Goal: Task Accomplishment & Management: Use online tool/utility

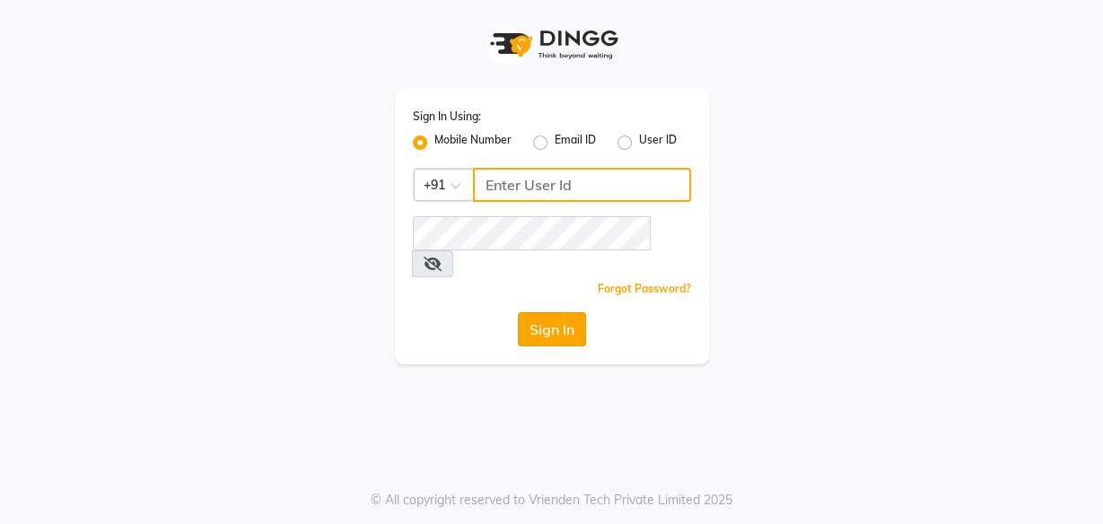
type input "8956544245"
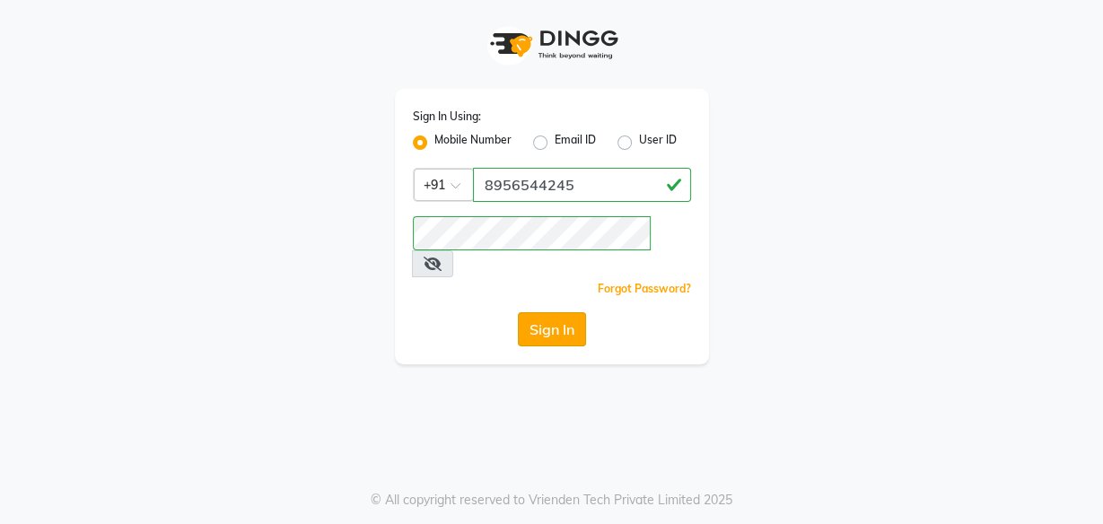
click at [540, 312] on button "Sign In" at bounding box center [552, 329] width 68 height 34
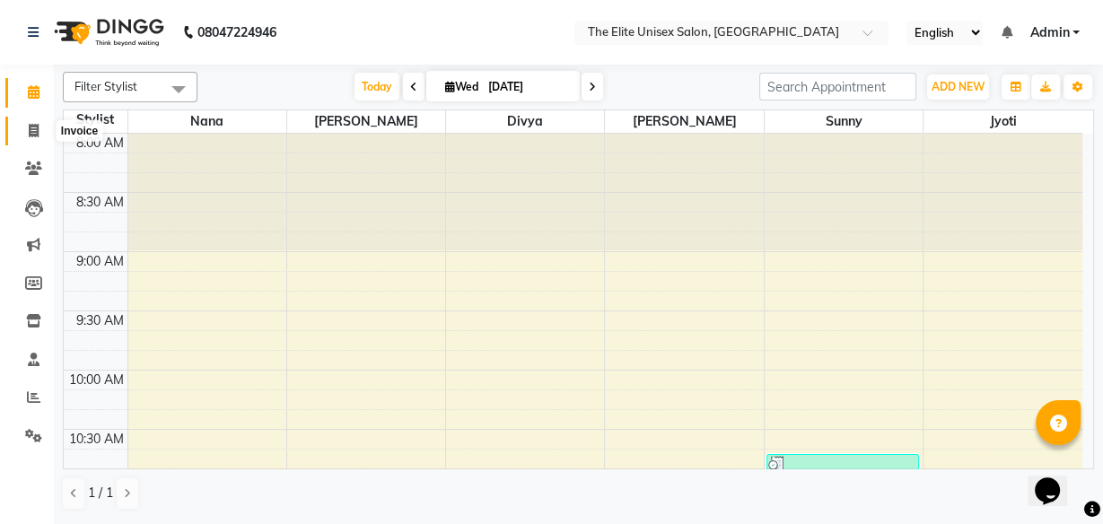
click at [30, 130] on icon at bounding box center [34, 130] width 10 height 13
select select "7086"
select select "service"
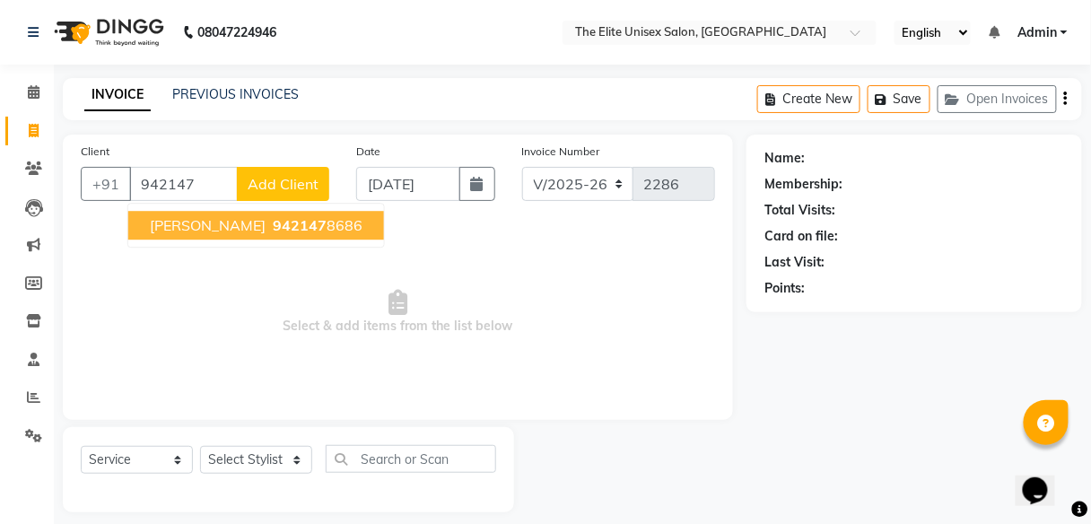
click at [247, 214] on button "[PERSON_NAME] 942147 8686" at bounding box center [256, 225] width 256 height 29
type input "9421478686"
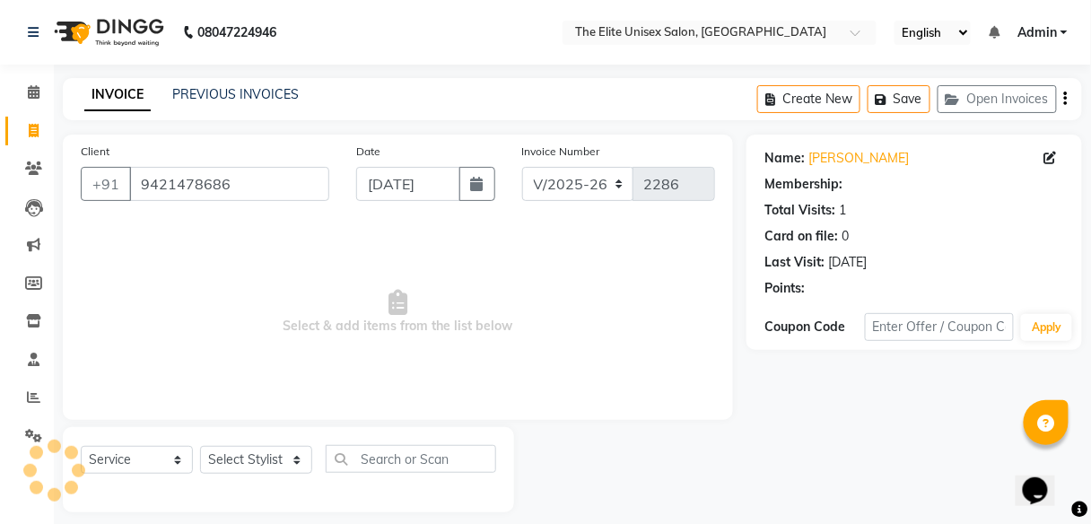
select select "1: Object"
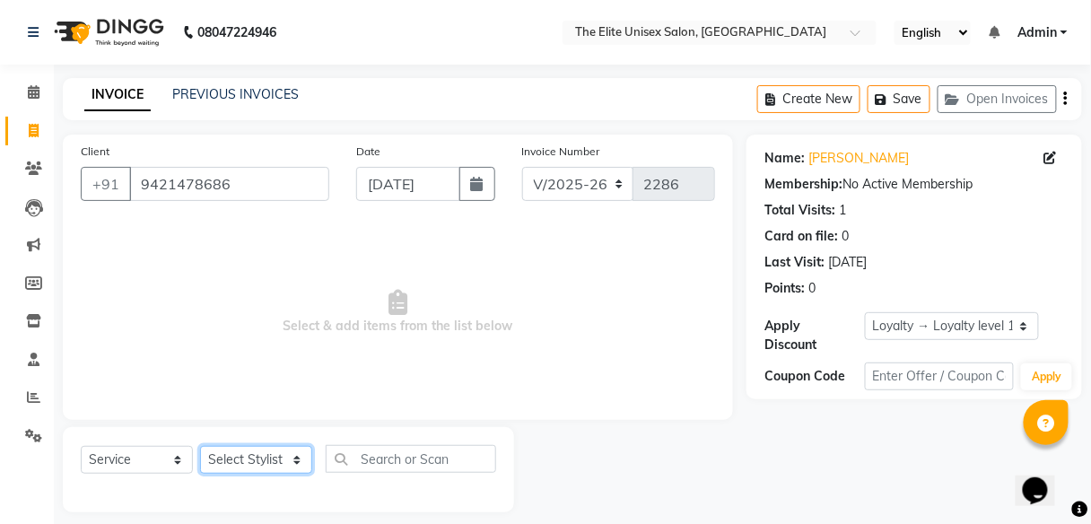
click at [246, 453] on select "Select Stylist [PERSON_NAME] Sunny" at bounding box center [256, 460] width 112 height 28
select select "59551"
click at [200, 446] on select "Select Stylist [PERSON_NAME] Sunny" at bounding box center [256, 460] width 112 height 28
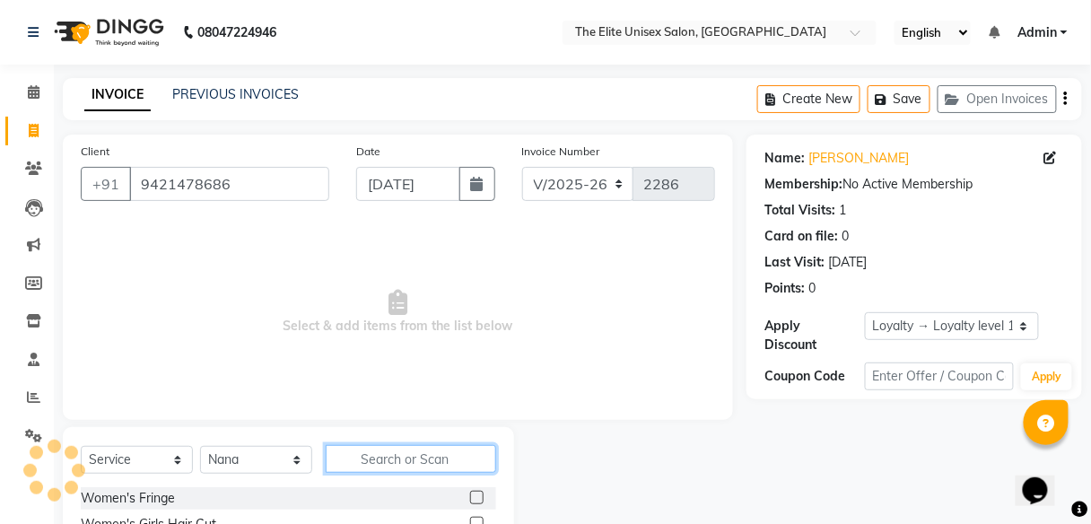
click at [391, 458] on input "text" at bounding box center [411, 459] width 170 height 28
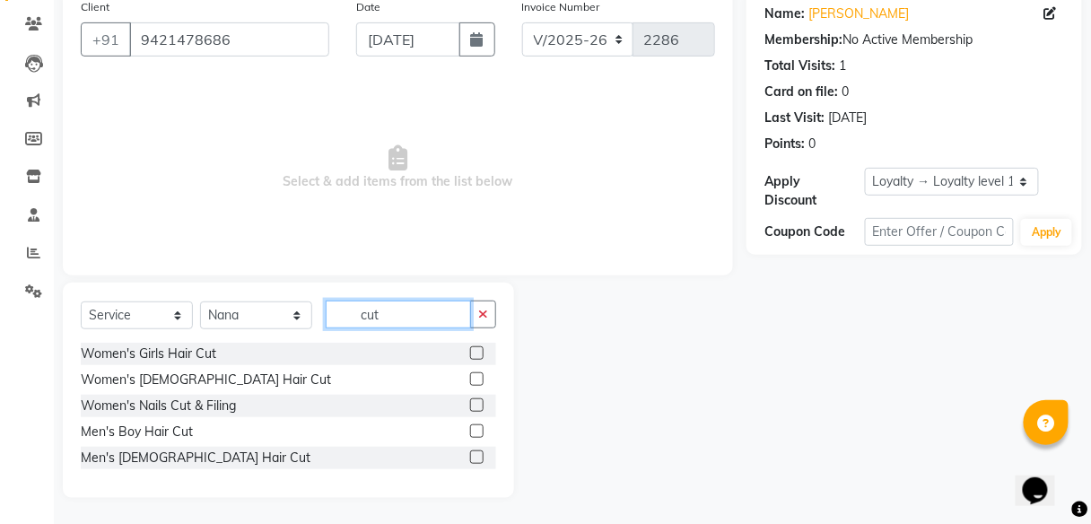
scroll to position [144, 0]
type input "cut"
click at [472, 453] on label at bounding box center [476, 457] width 13 height 13
click at [472, 453] on input "checkbox" at bounding box center [476, 459] width 12 height 12
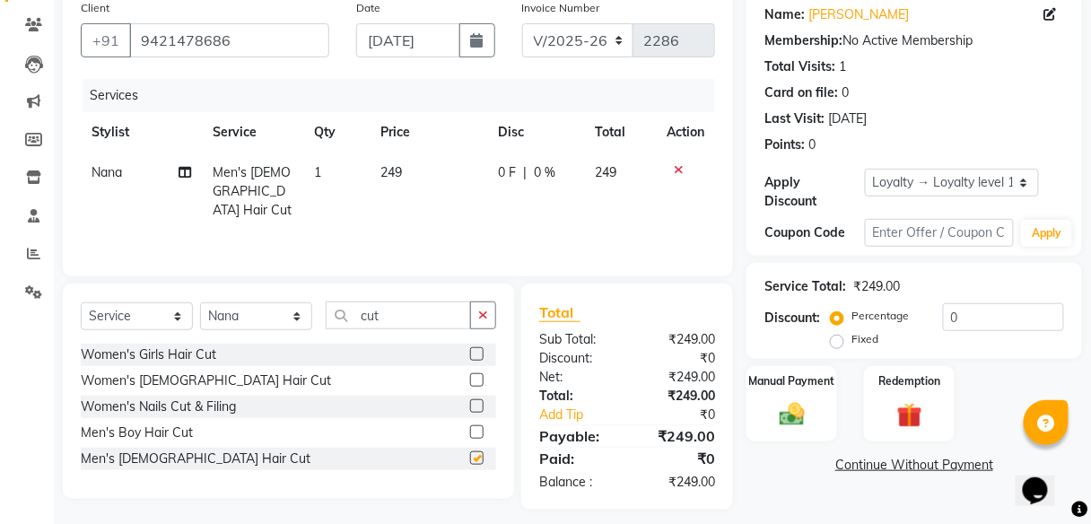
checkbox input "false"
click at [482, 305] on button "button" at bounding box center [483, 315] width 26 height 28
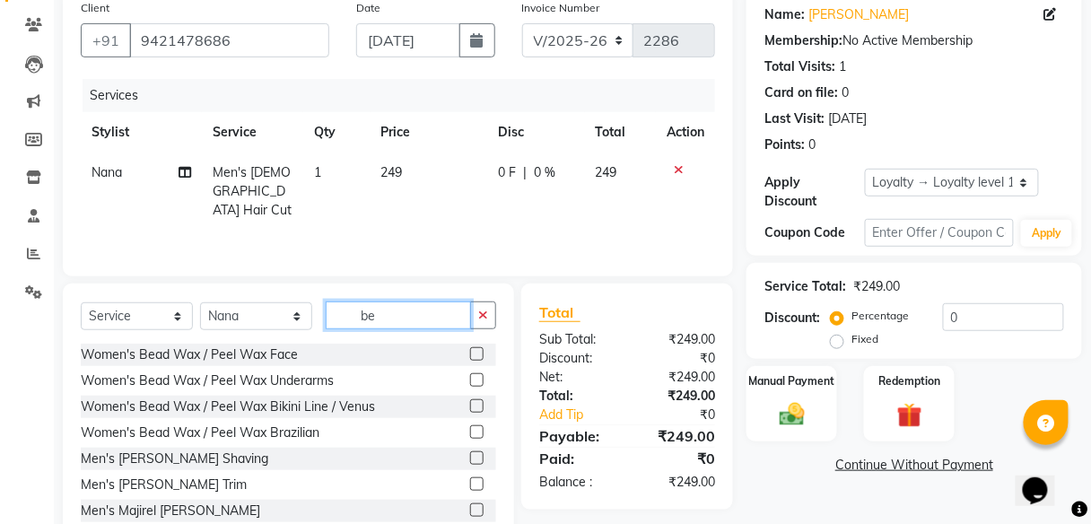
type input "be"
click at [470, 478] on label at bounding box center [476, 483] width 13 height 13
click at [470, 479] on input "checkbox" at bounding box center [476, 485] width 12 height 12
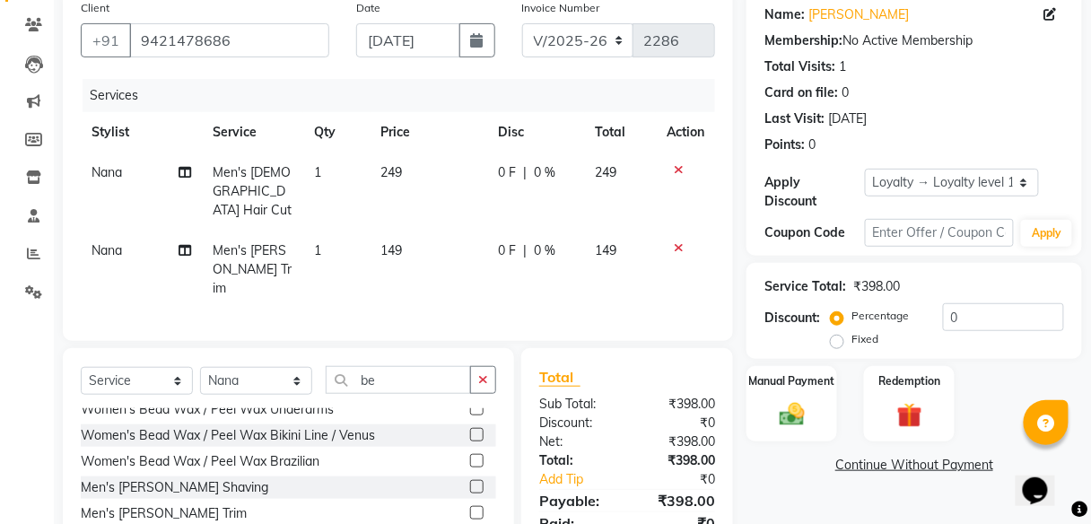
scroll to position [54, 0]
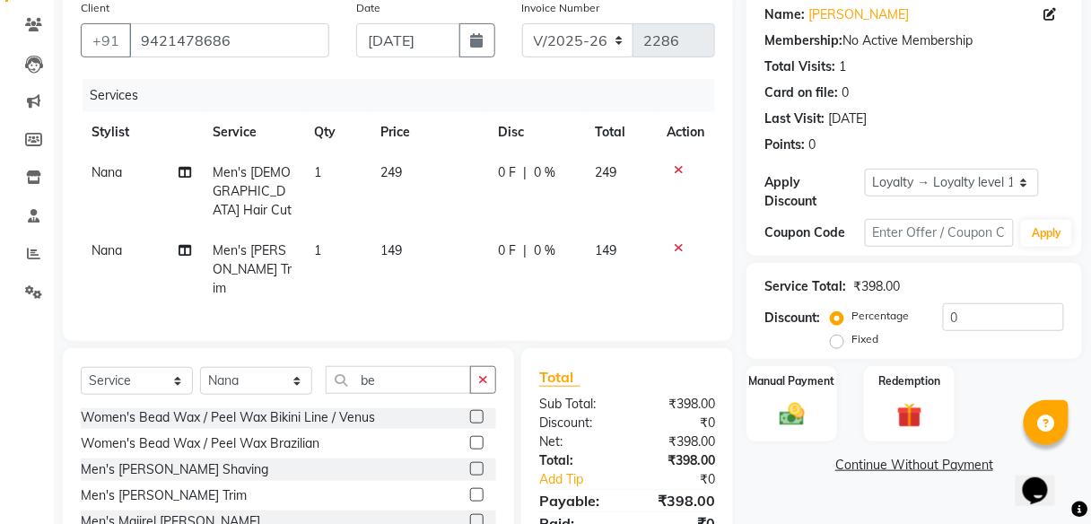
click at [470, 488] on label at bounding box center [476, 494] width 13 height 13
click at [470, 490] on input "checkbox" at bounding box center [476, 496] width 12 height 12
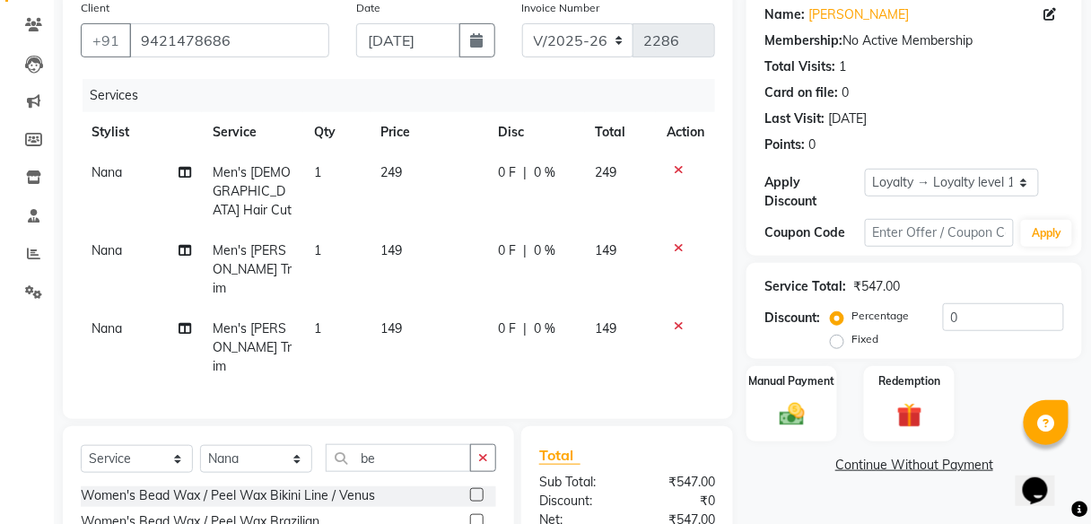
checkbox input "false"
click at [677, 319] on icon at bounding box center [679, 325] width 10 height 13
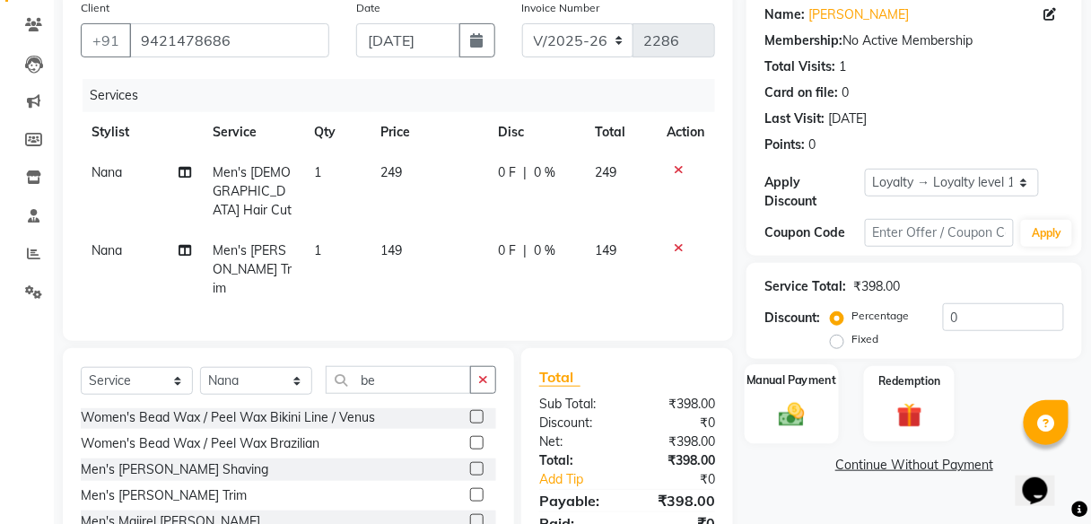
click at [790, 384] on label "Manual Payment" at bounding box center [792, 379] width 90 height 17
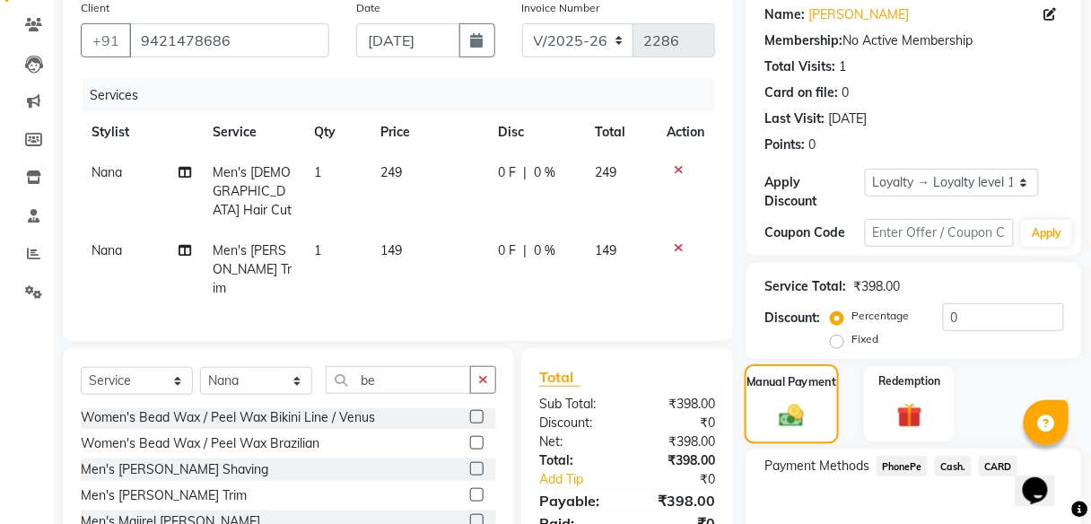
scroll to position [240, 0]
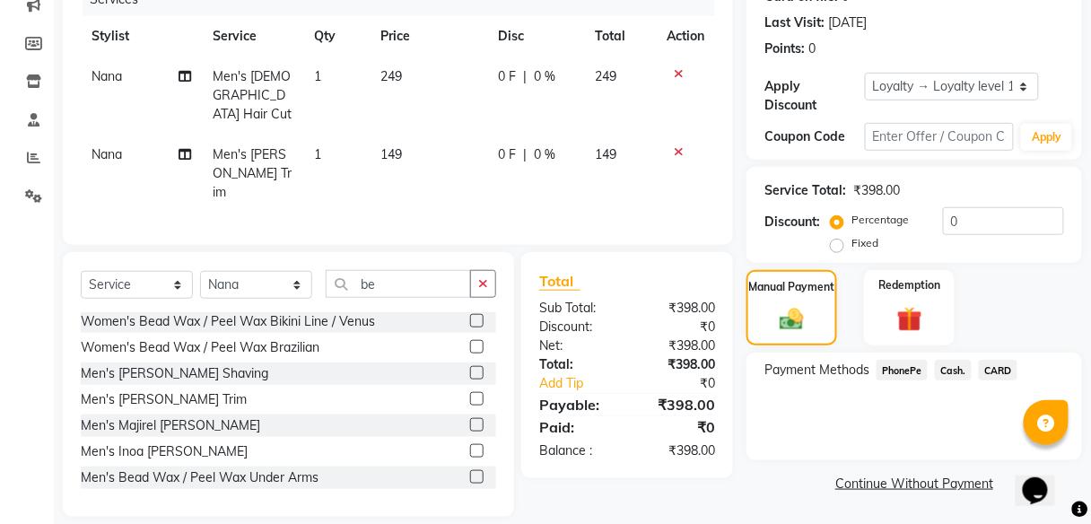
click at [894, 366] on span "PhonePe" at bounding box center [901, 370] width 51 height 21
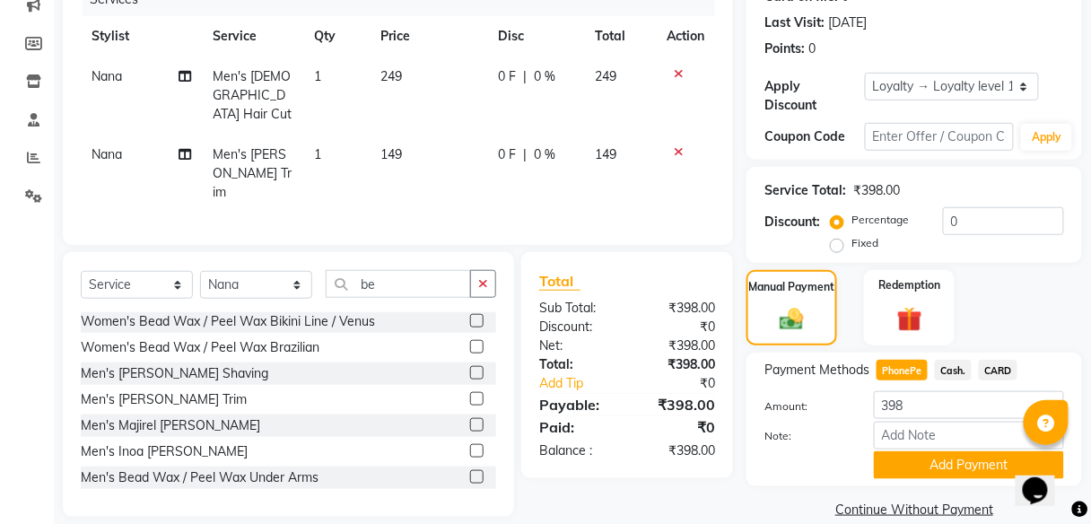
scroll to position [265, 0]
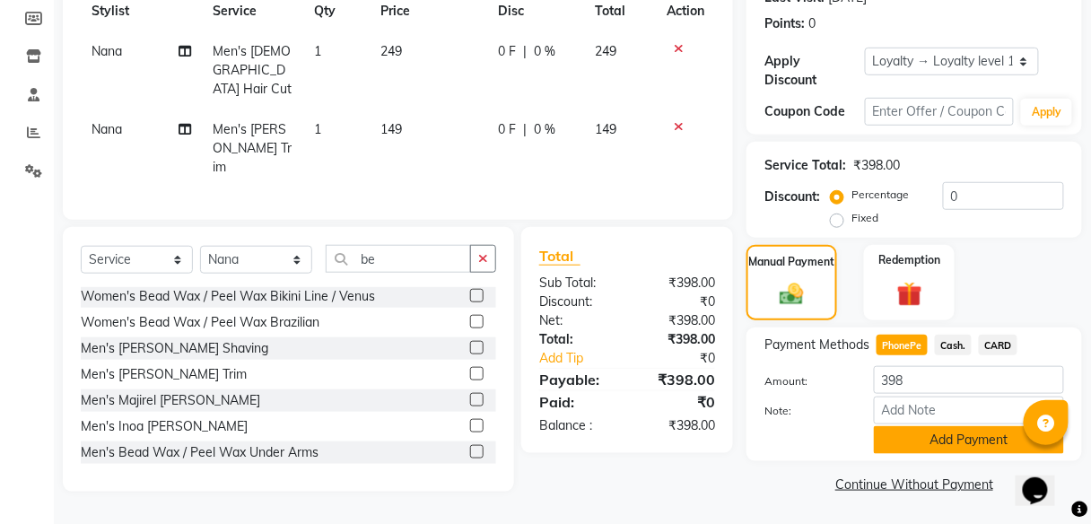
click at [941, 437] on button "Add Payment" at bounding box center [969, 440] width 190 height 28
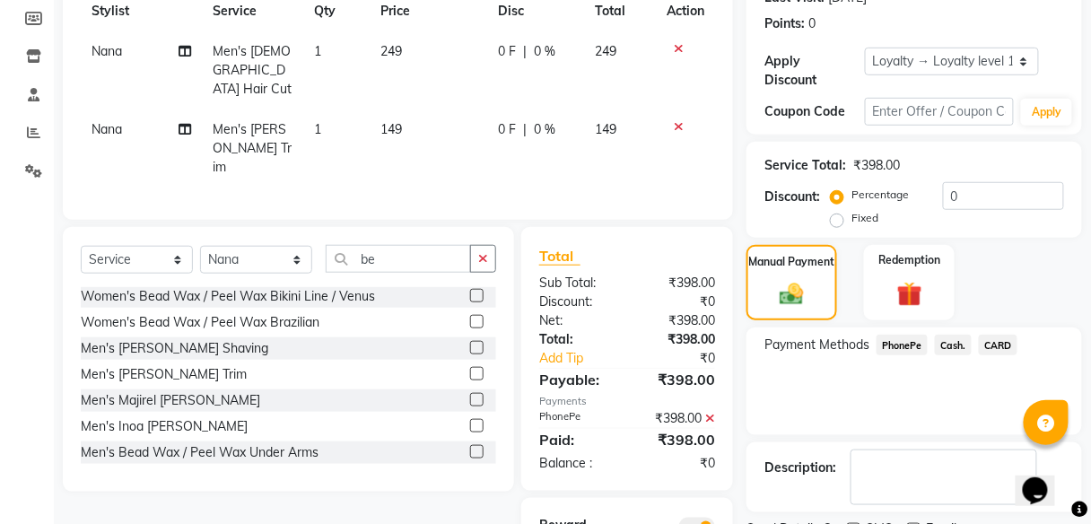
scroll to position [355, 0]
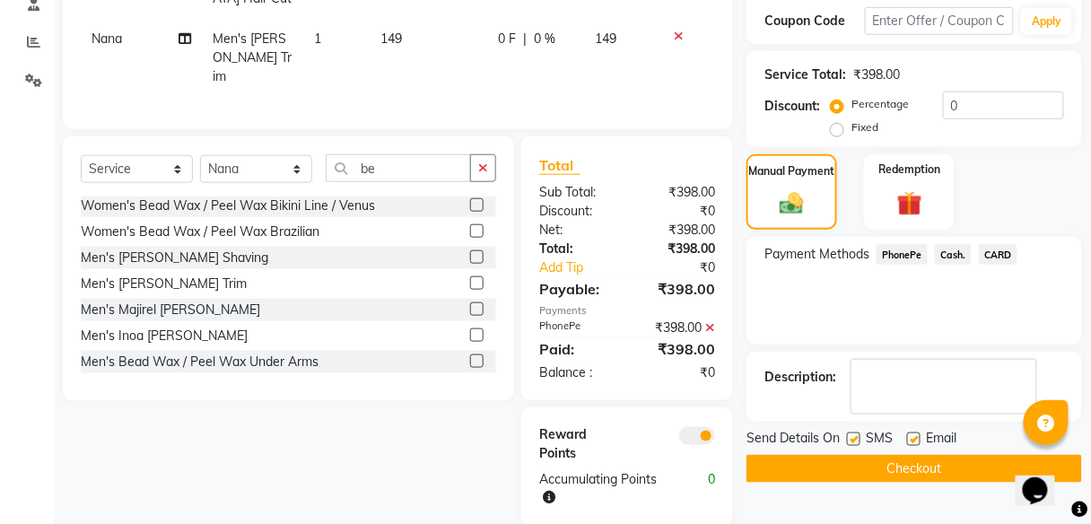
click at [927, 461] on button "Checkout" at bounding box center [914, 469] width 336 height 28
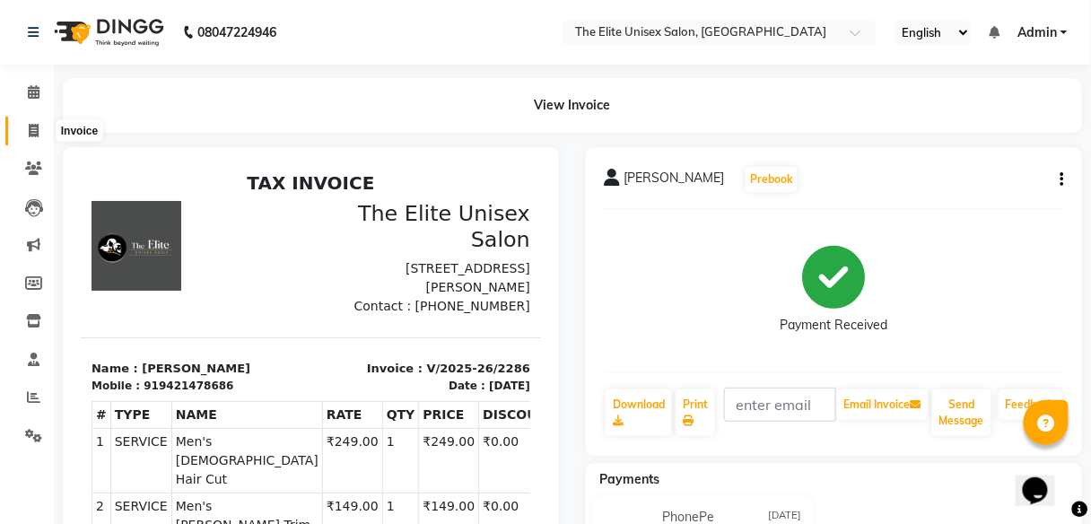
click at [30, 125] on icon at bounding box center [34, 130] width 10 height 13
select select "service"
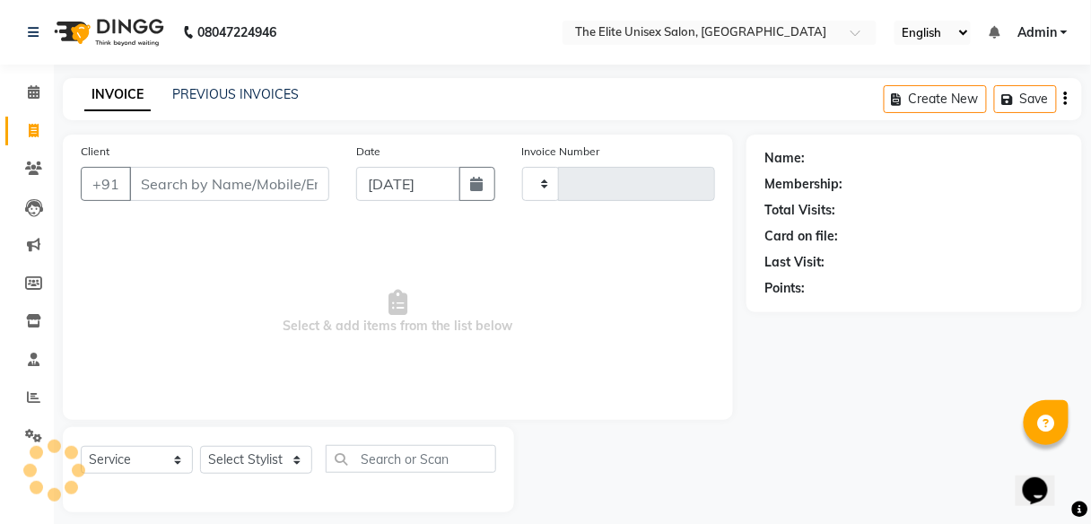
scroll to position [14, 0]
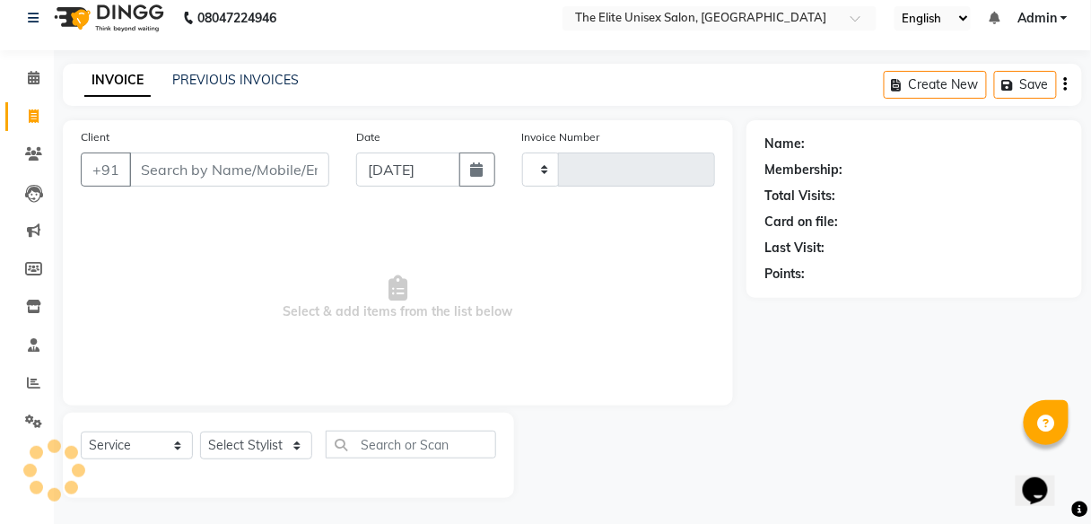
type input "2287"
select select "7086"
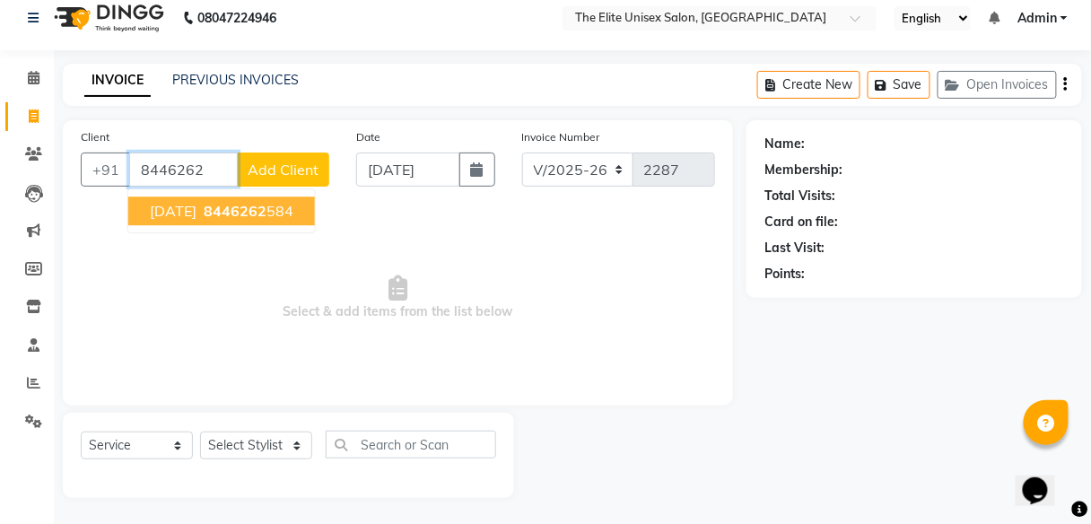
click at [288, 216] on button "[DATE] 8446262 584" at bounding box center [221, 210] width 187 height 29
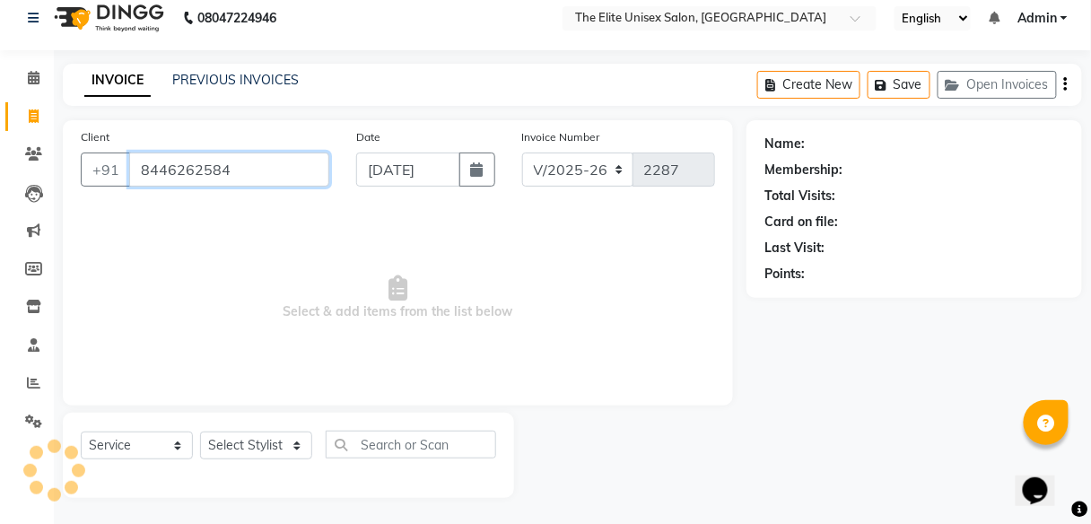
type input "8446262584"
select select "1: Object"
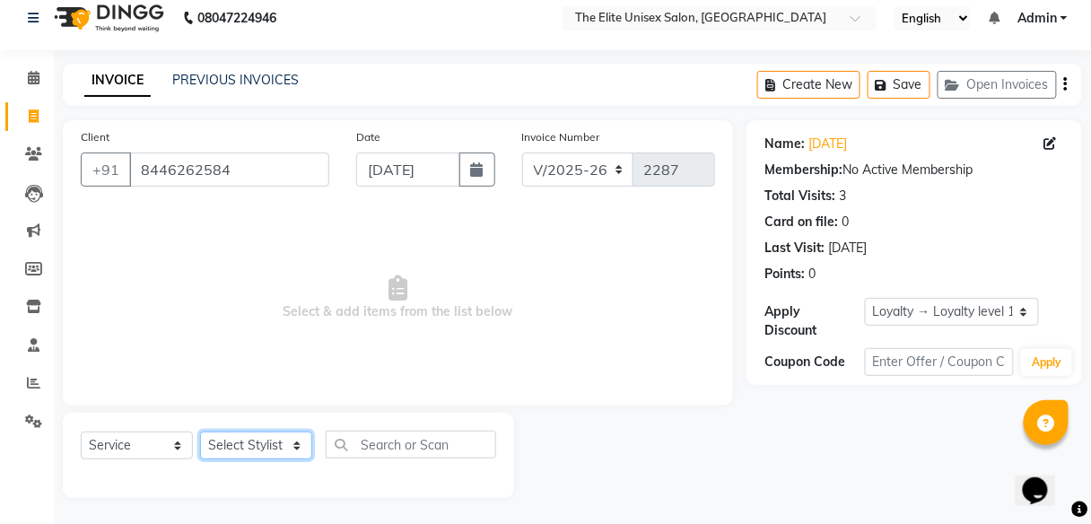
click at [249, 438] on select "Select Stylist [PERSON_NAME] Sunny" at bounding box center [256, 446] width 112 height 28
select select "85942"
click at [200, 432] on select "Select Stylist [PERSON_NAME] Sunny" at bounding box center [256, 446] width 112 height 28
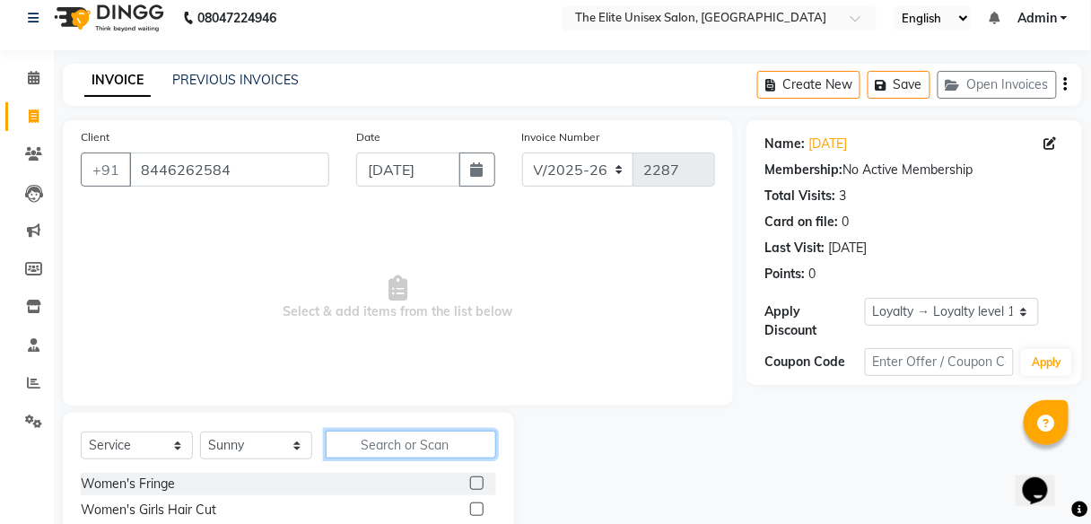
click at [408, 442] on input "text" at bounding box center [411, 445] width 170 height 28
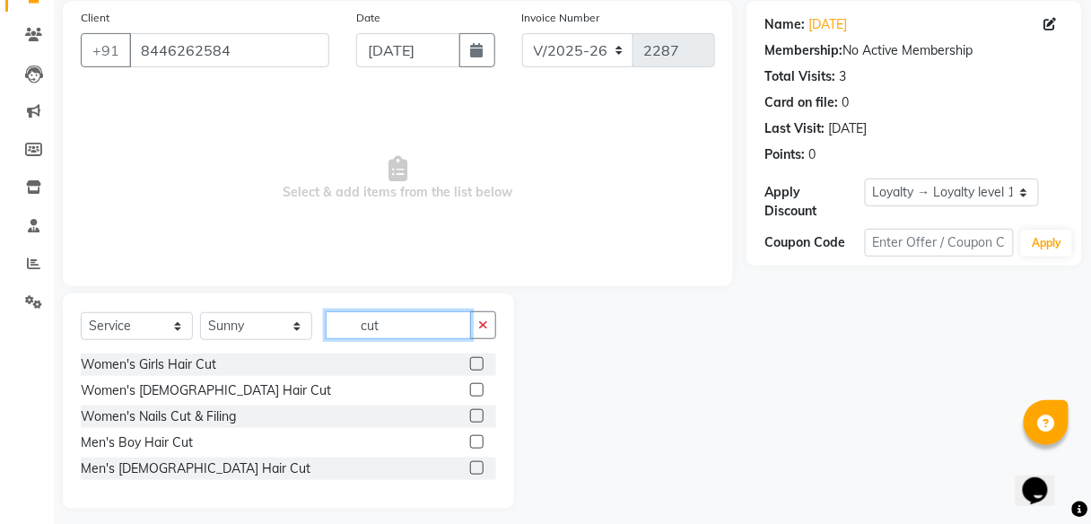
scroll to position [144, 0]
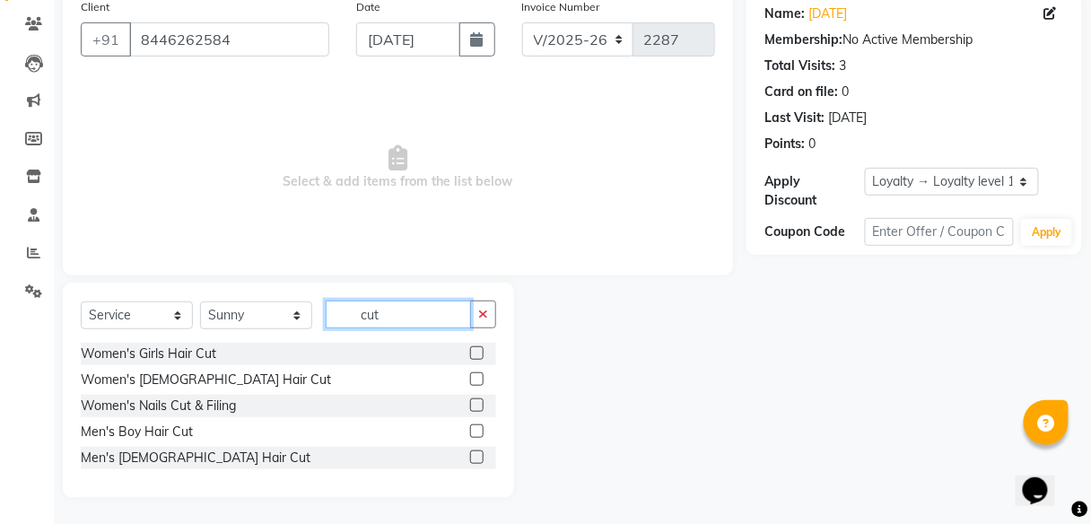
type input "cut"
click at [480, 450] on label at bounding box center [476, 456] width 13 height 13
click at [480, 452] on input "checkbox" at bounding box center [476, 458] width 12 height 12
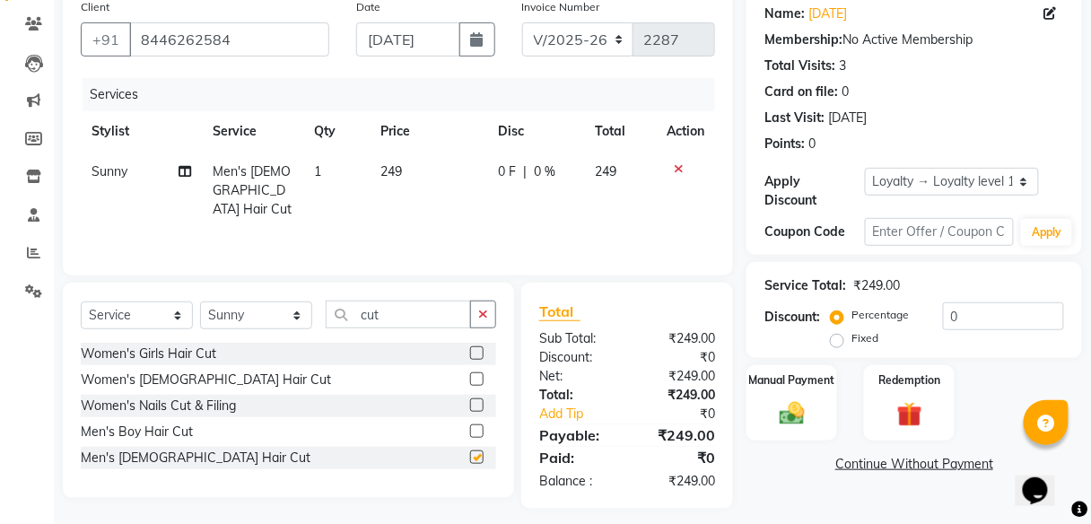
checkbox input "false"
click at [479, 309] on icon "button" at bounding box center [483, 314] width 10 height 13
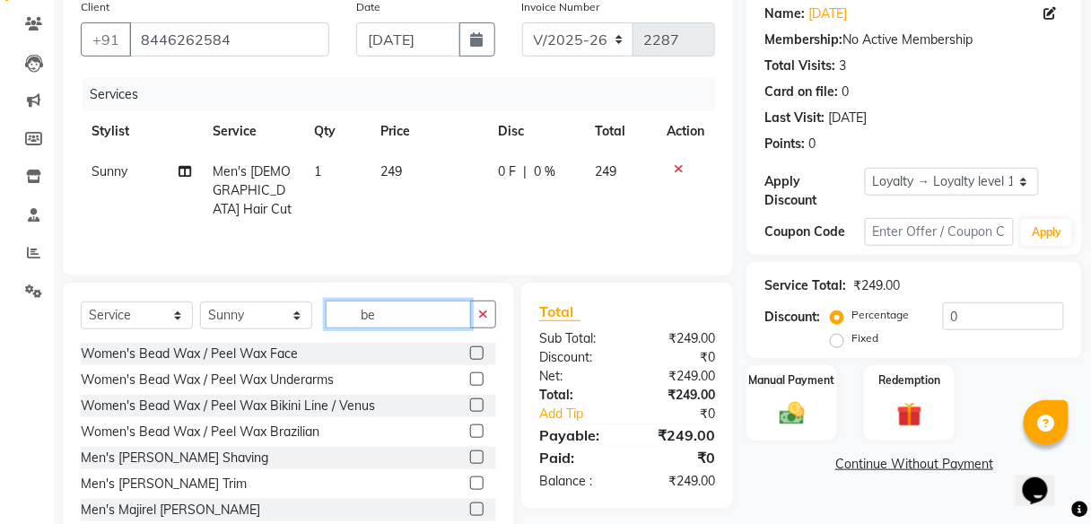
type input "be"
click at [470, 477] on label at bounding box center [476, 482] width 13 height 13
click at [470, 478] on input "checkbox" at bounding box center [476, 484] width 12 height 12
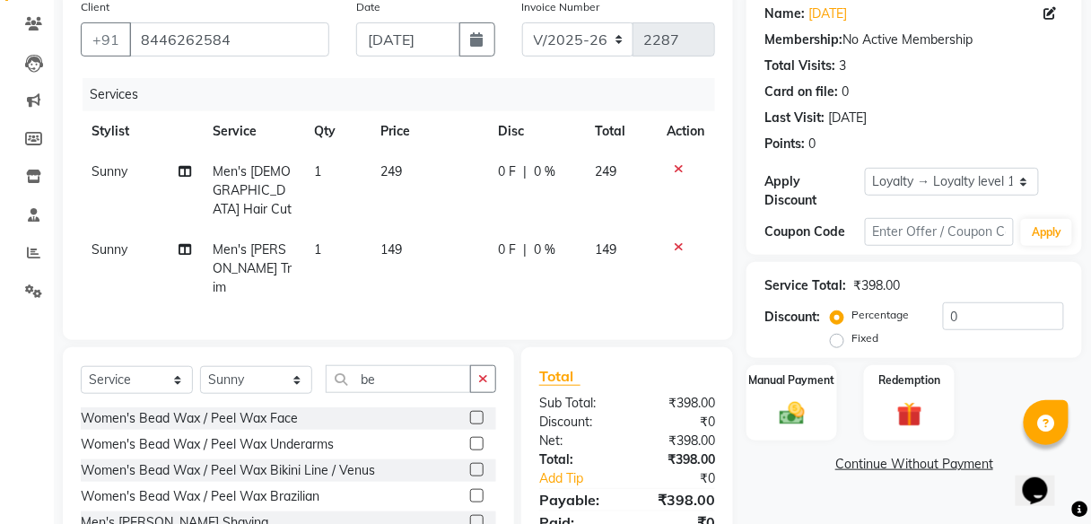
checkbox input "false"
click at [392, 165] on span "249" at bounding box center [392, 171] width 22 height 16
select select "85942"
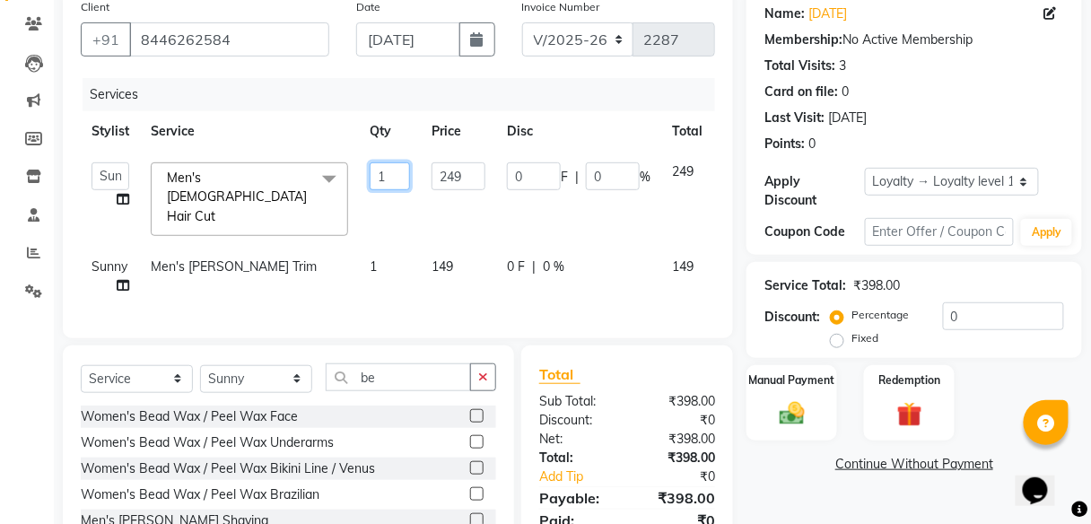
click at [392, 165] on input "1" at bounding box center [390, 176] width 40 height 28
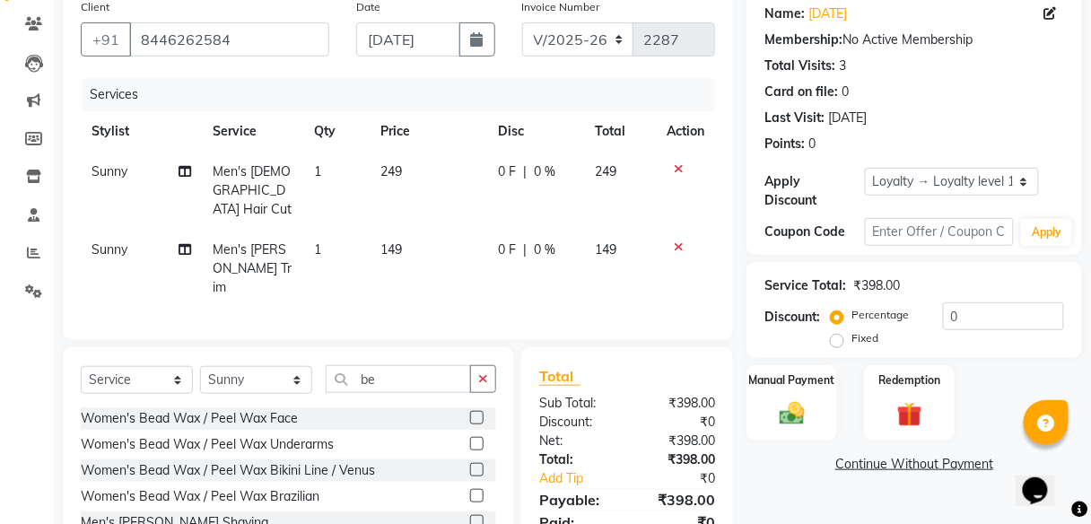
click at [388, 170] on span "249" at bounding box center [392, 171] width 22 height 16
select select "85942"
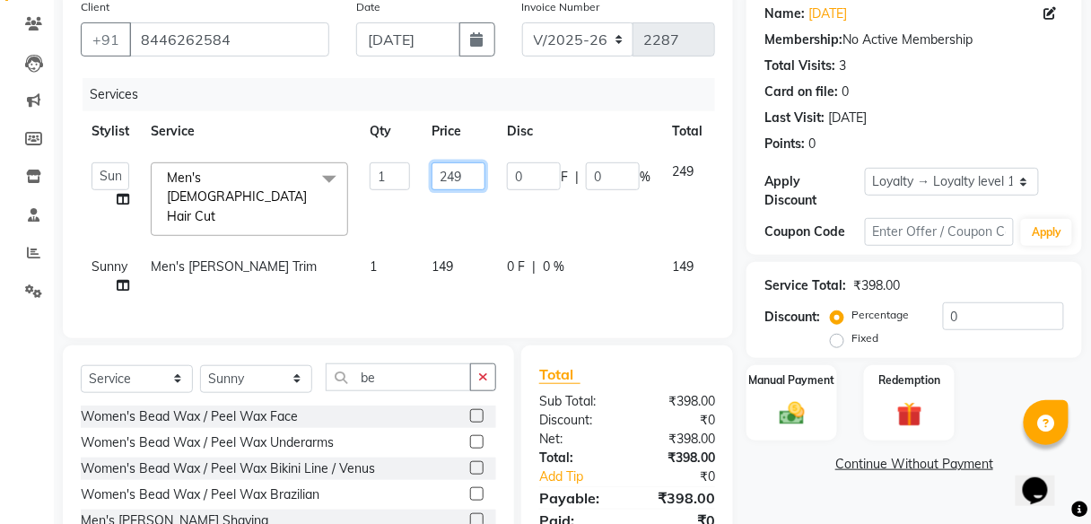
click at [445, 170] on input "249" at bounding box center [459, 176] width 54 height 28
click at [464, 174] on input "49" at bounding box center [459, 176] width 54 height 28
type input "400"
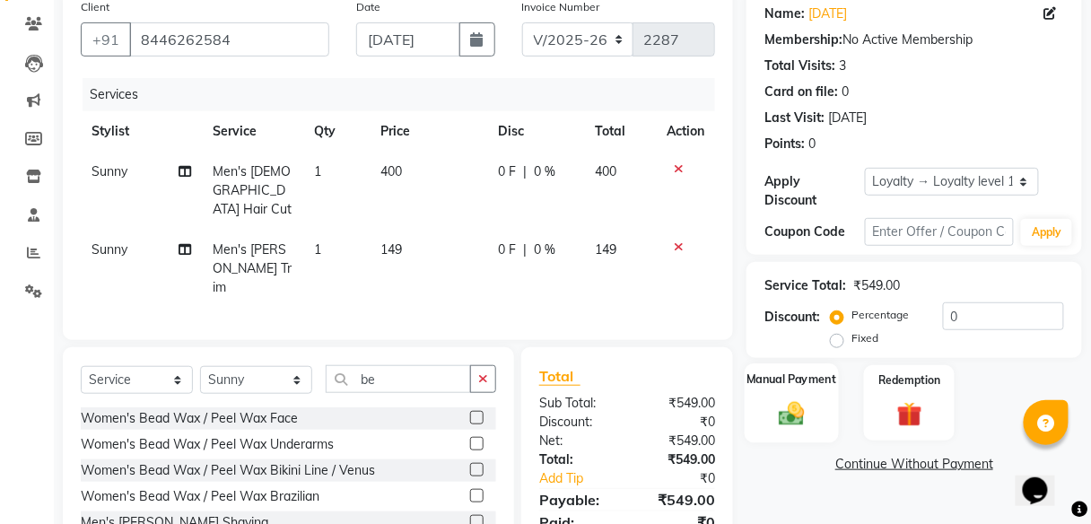
click at [776, 382] on label "Manual Payment" at bounding box center [792, 379] width 90 height 17
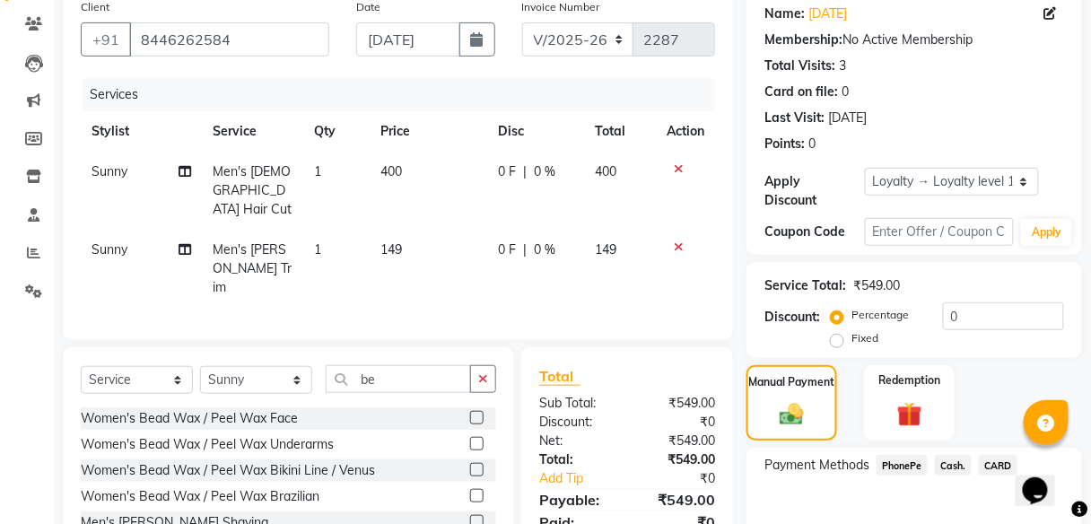
click at [954, 458] on span "Cash." at bounding box center [953, 465] width 37 height 21
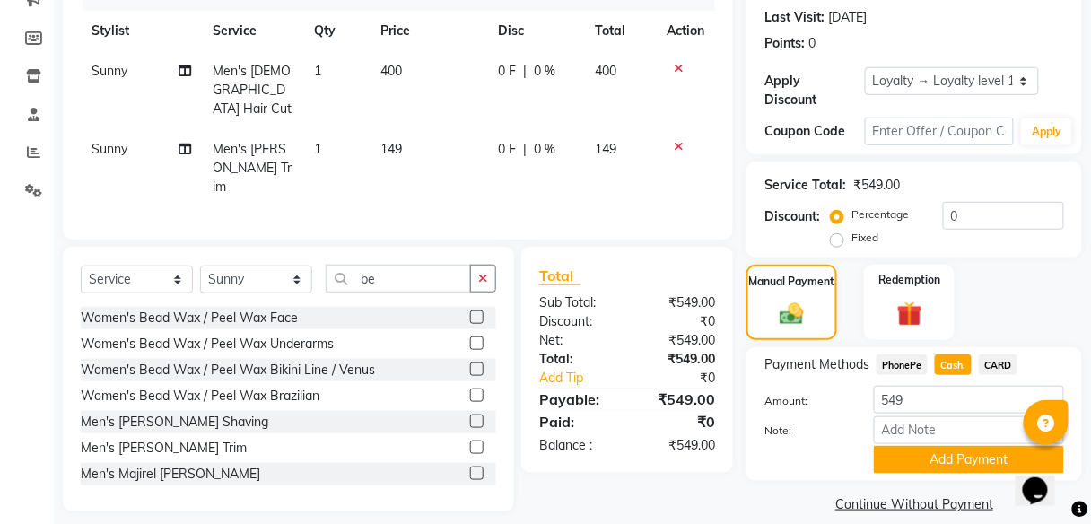
scroll to position [247, 0]
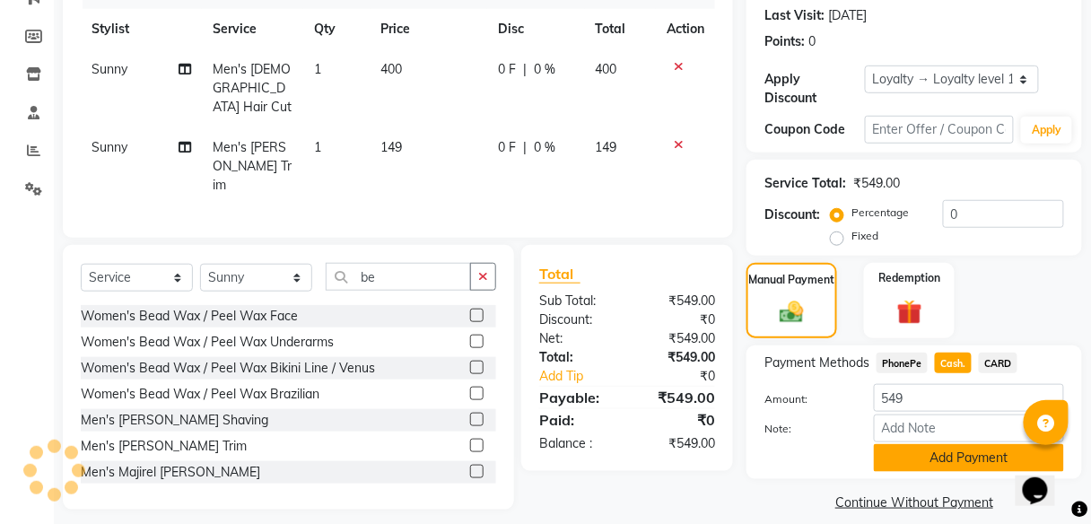
click at [958, 453] on button "Add Payment" at bounding box center [969, 458] width 190 height 28
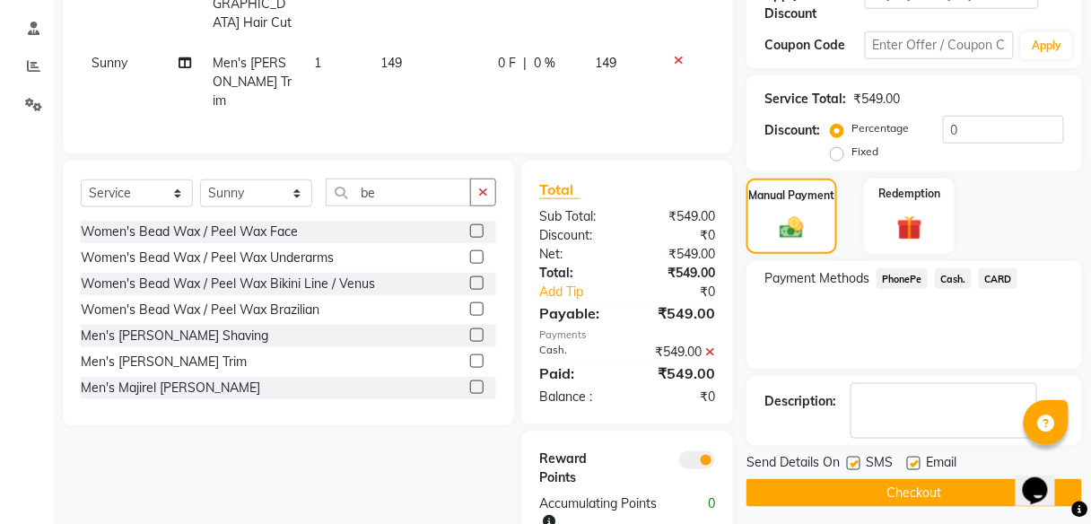
scroll to position [333, 0]
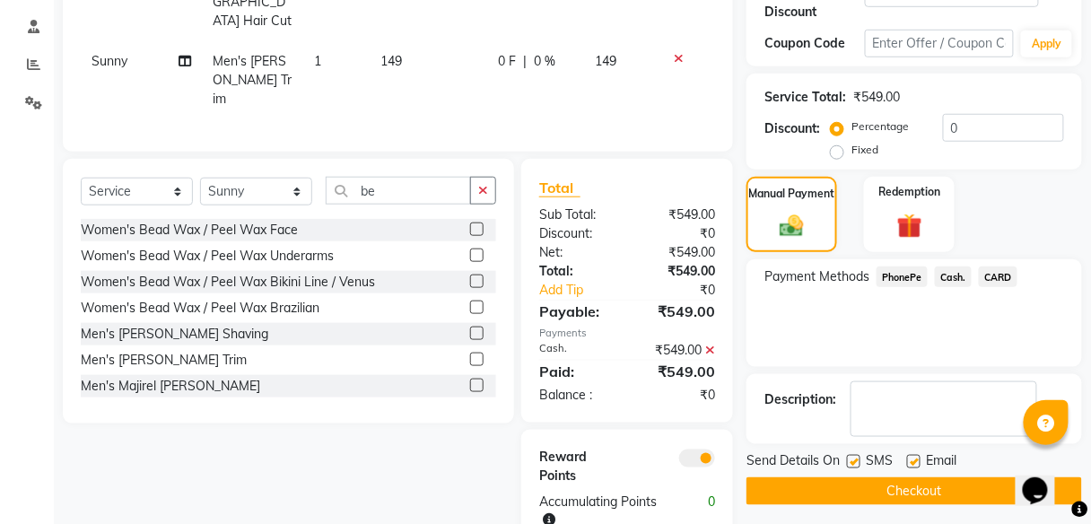
click at [950, 489] on button "Checkout" at bounding box center [914, 491] width 336 height 28
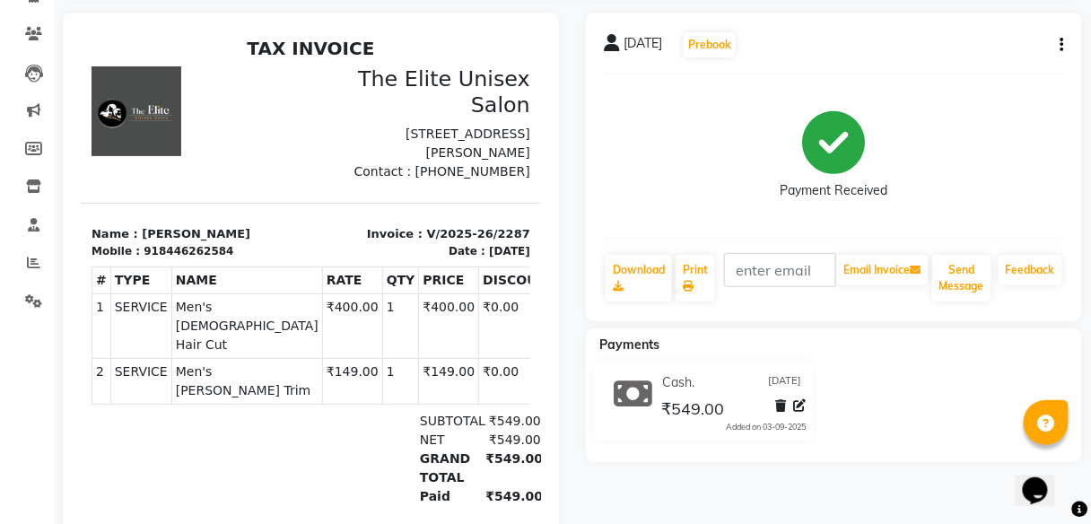
scroll to position [59, 0]
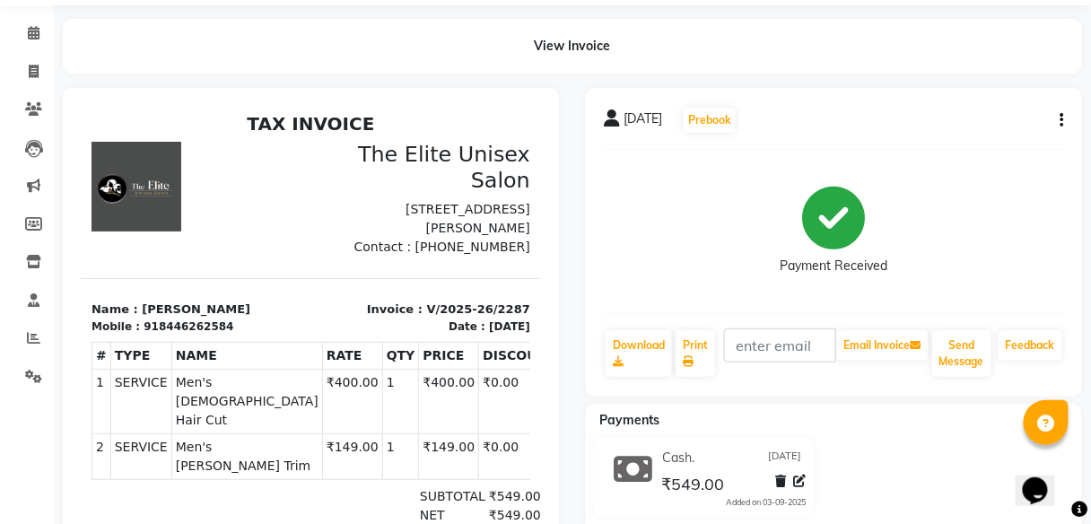
click at [1062, 120] on icon "button" at bounding box center [1062, 120] width 4 height 1
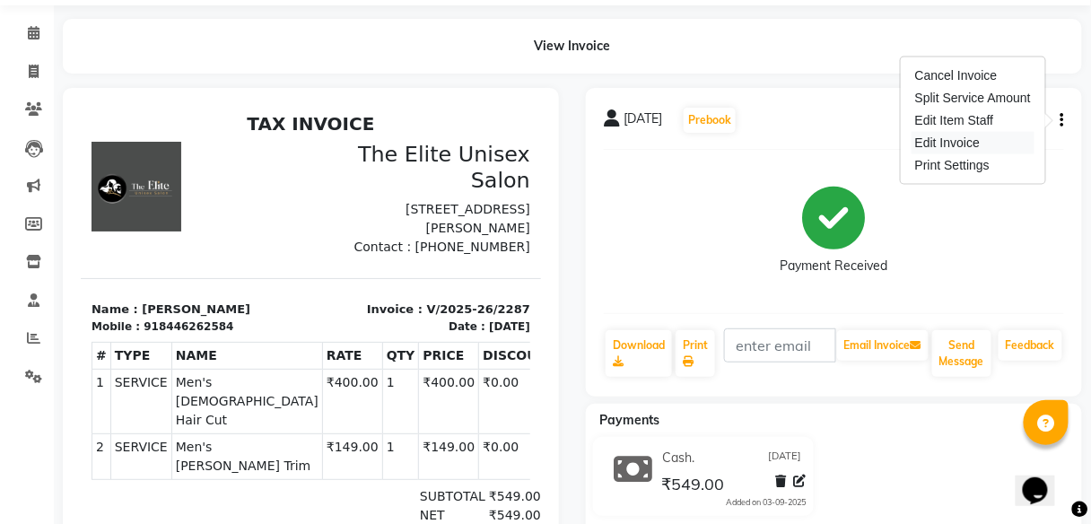
click at [943, 137] on div "Edit Invoice" at bounding box center [972, 143] width 123 height 22
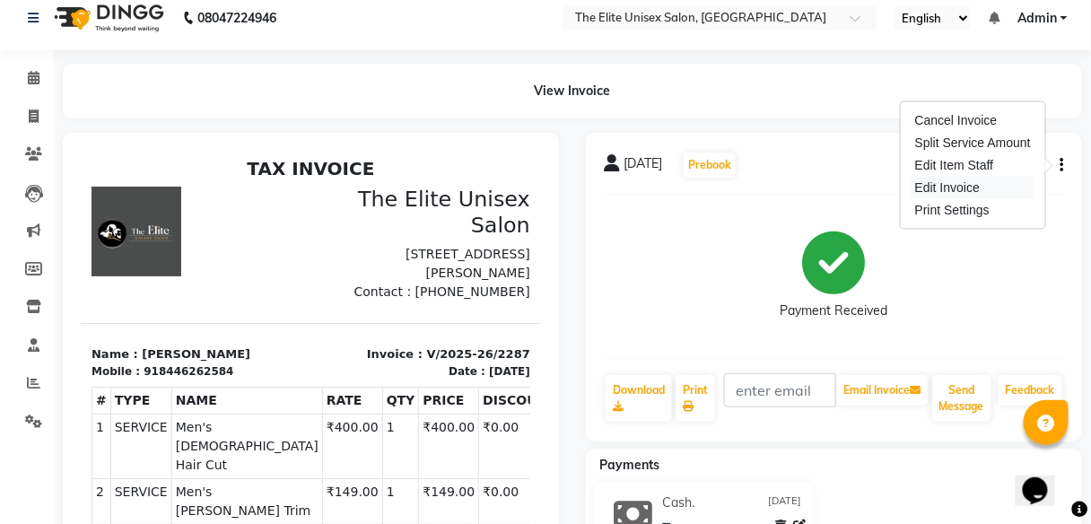
select select "service"
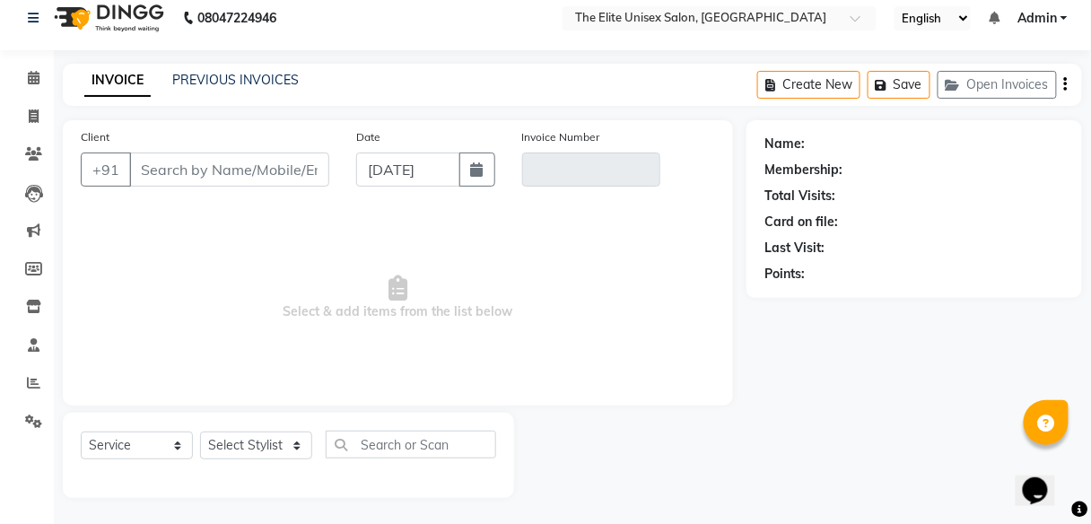
type input "8446262584"
type input "V/2025-26/2287"
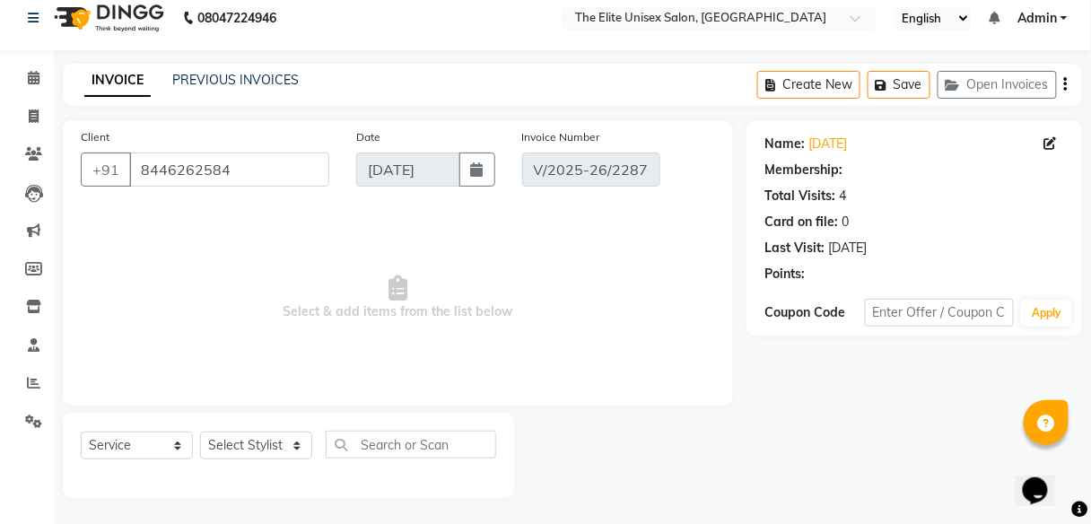
select select "select"
select select "1: Object"
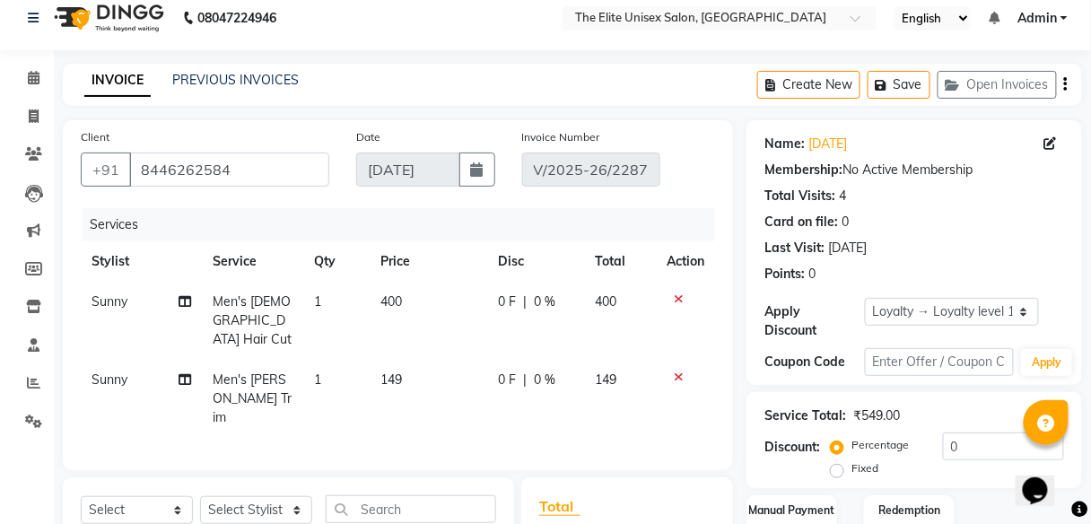
click at [405, 303] on td "400" at bounding box center [430, 321] width 118 height 78
select select "85942"
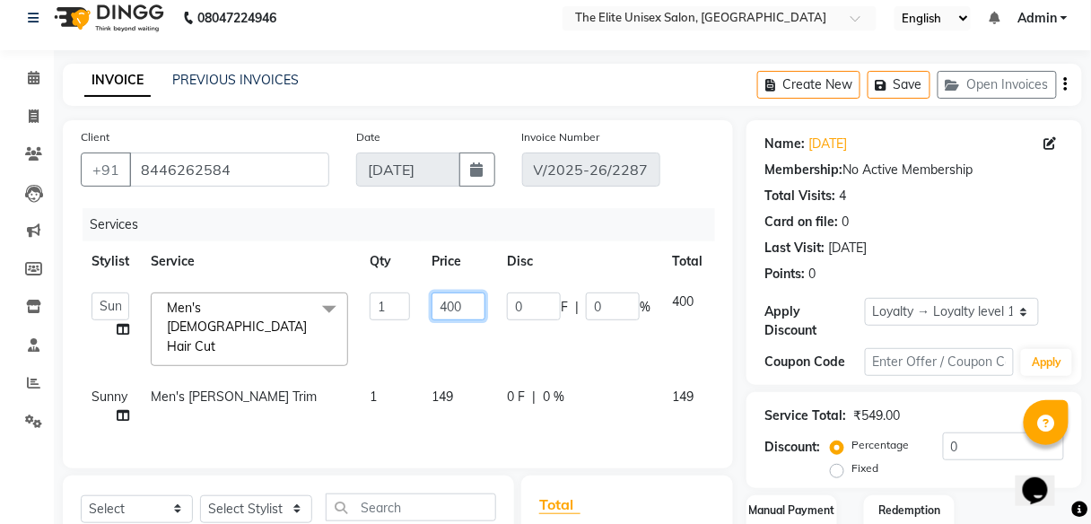
click at [462, 305] on input "400" at bounding box center [459, 306] width 54 height 28
type input "4"
type input "249"
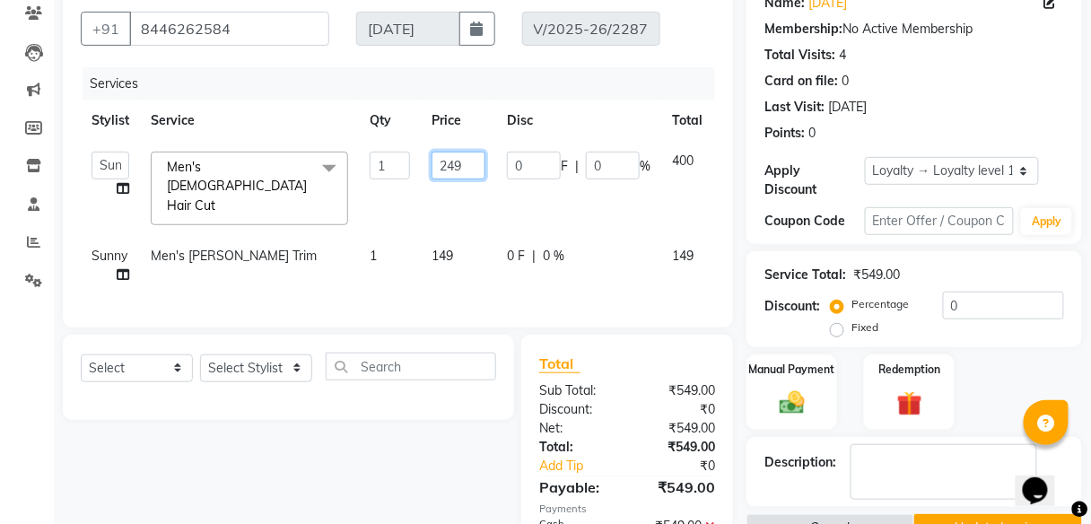
scroll to position [365, 0]
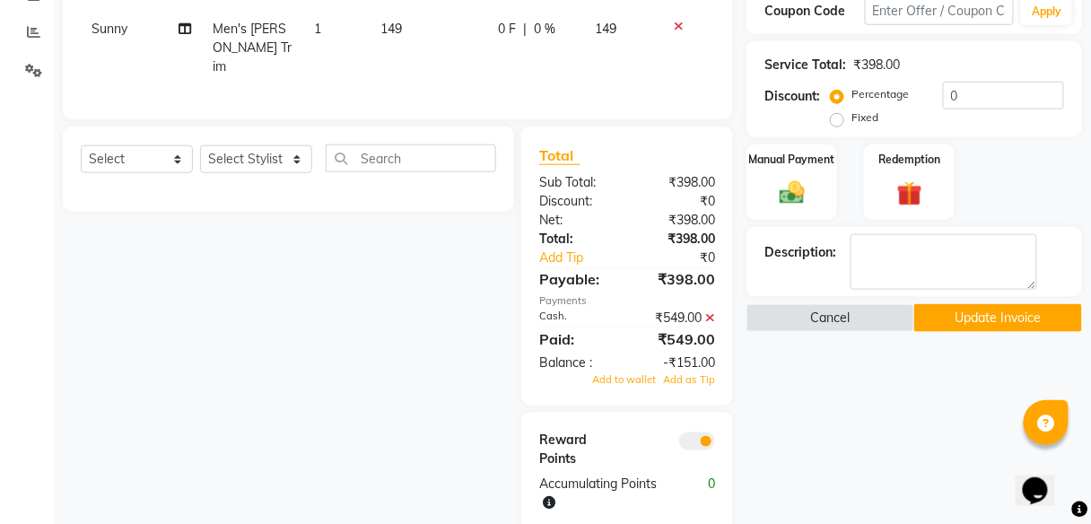
click at [818, 392] on div "Name: [DATE] Membership: No Active Membership Total Visits: 4 Card on file: 0 L…" at bounding box center [920, 150] width 349 height 762
click at [710, 311] on icon at bounding box center [710, 317] width 10 height 13
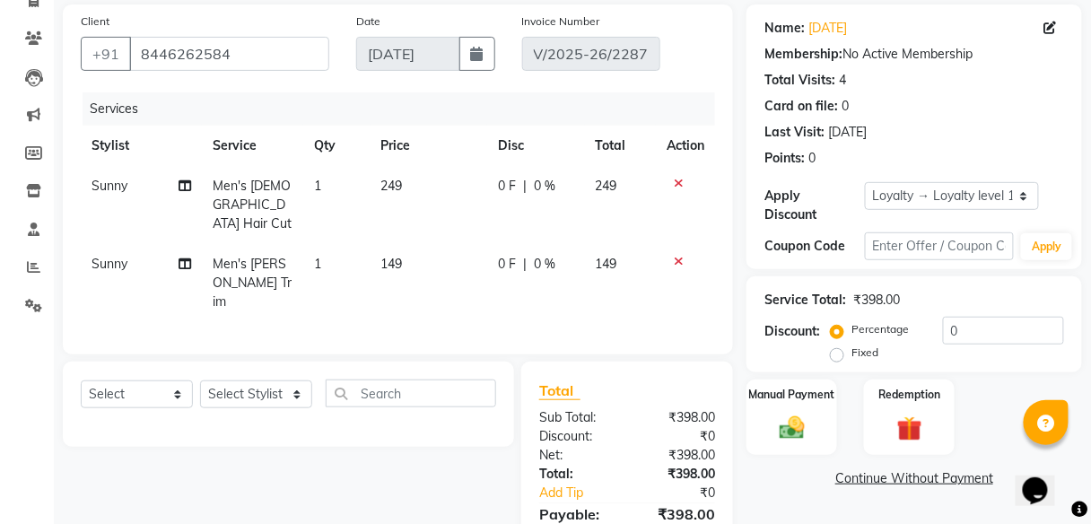
scroll to position [193, 0]
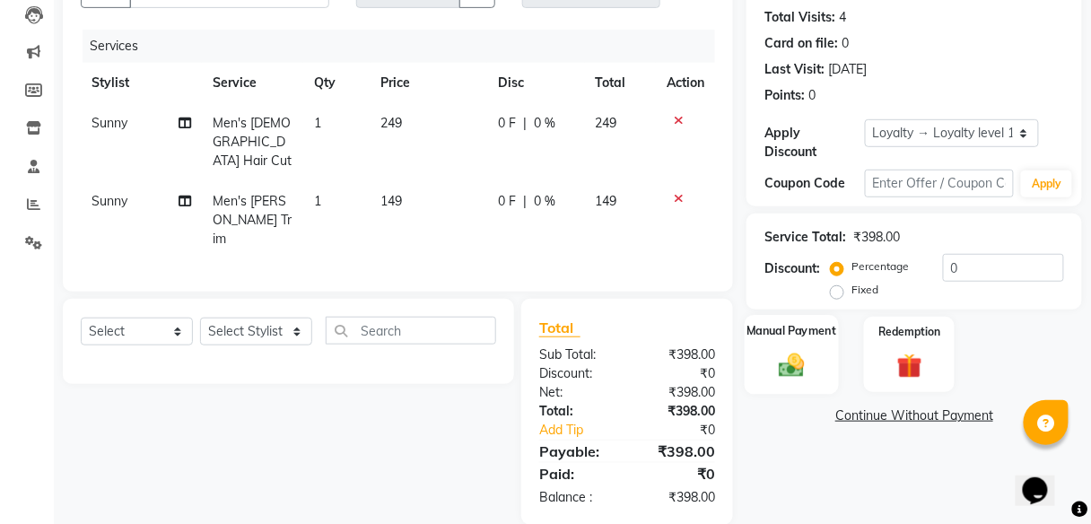
click at [813, 367] on img at bounding box center [792, 365] width 42 height 31
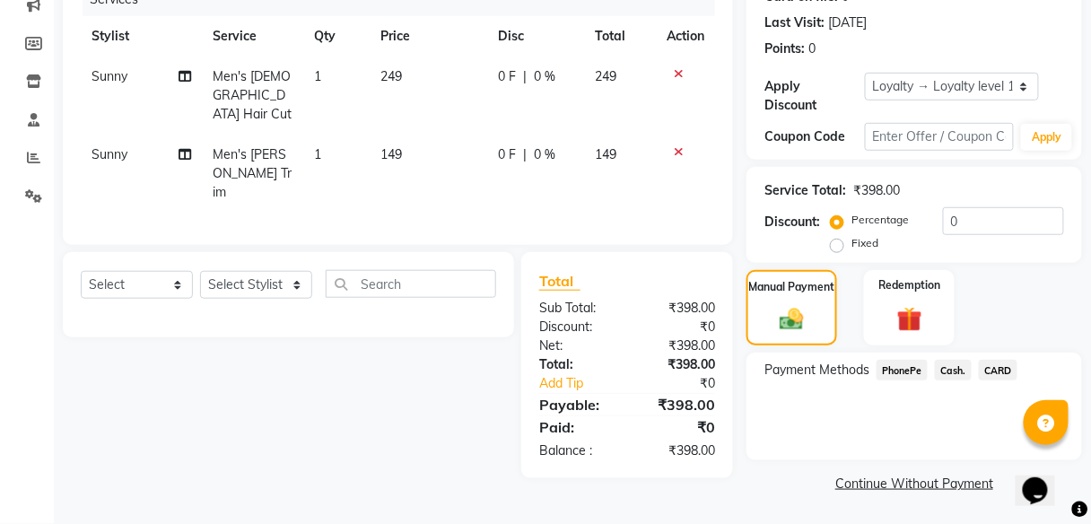
click at [949, 371] on span "Cash." at bounding box center [953, 370] width 37 height 21
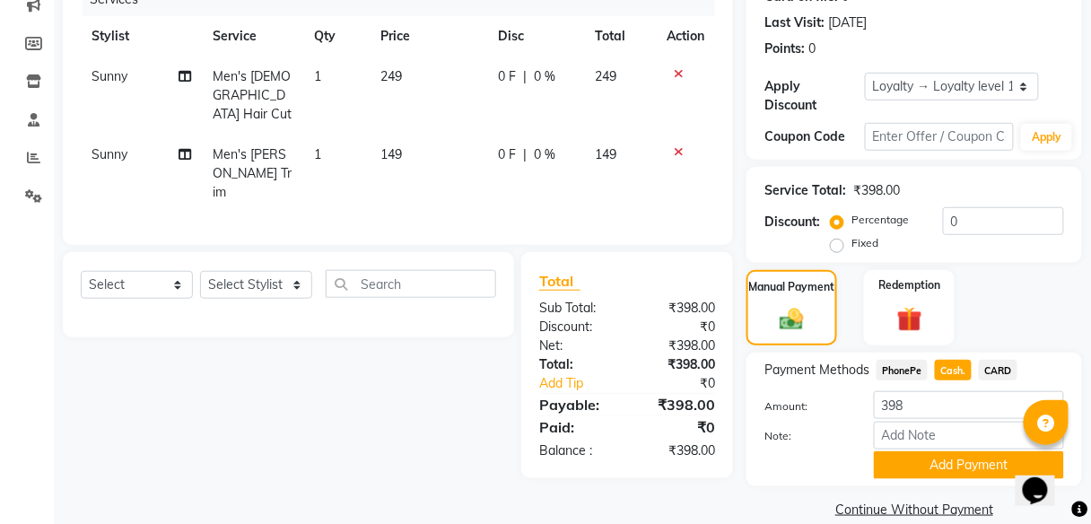
scroll to position [265, 0]
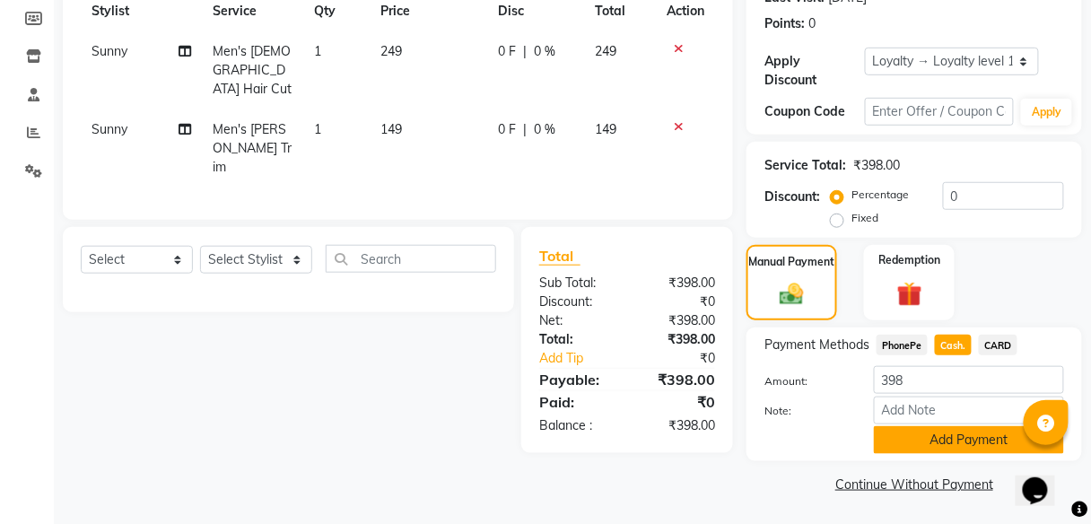
click at [911, 448] on button "Add Payment" at bounding box center [969, 440] width 190 height 28
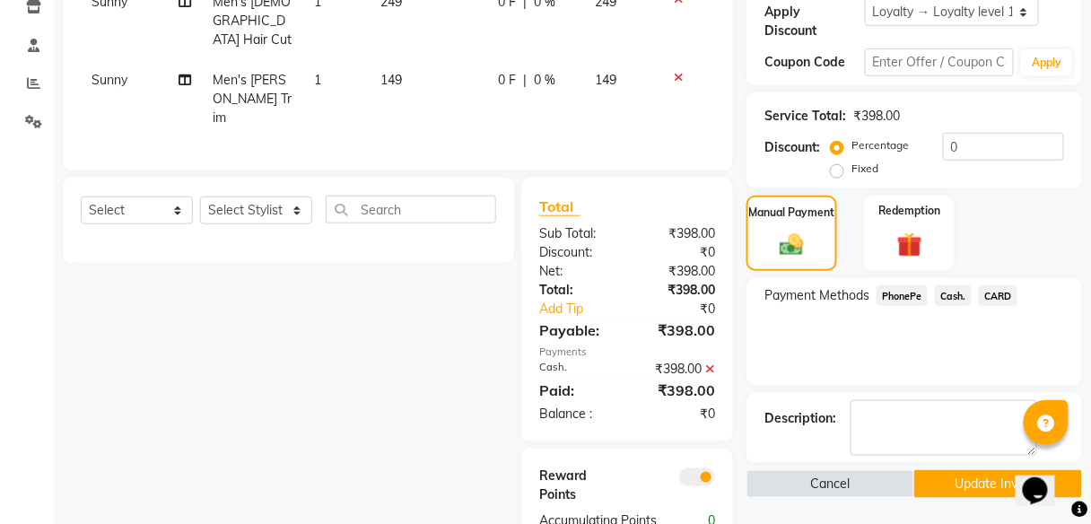
scroll to position [355, 0]
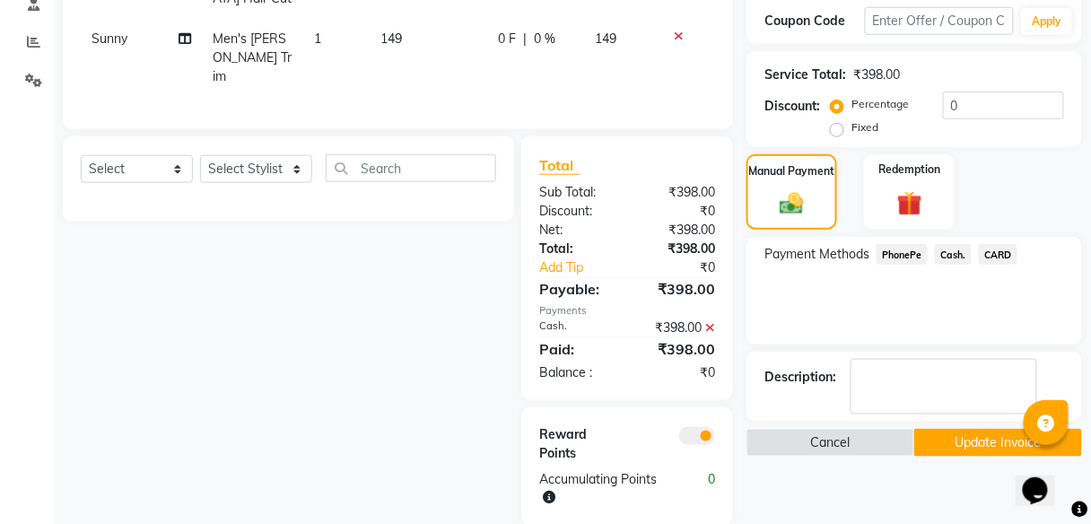
click at [978, 448] on button "Update Invoice" at bounding box center [998, 443] width 168 height 28
